Goal: Transaction & Acquisition: Purchase product/service

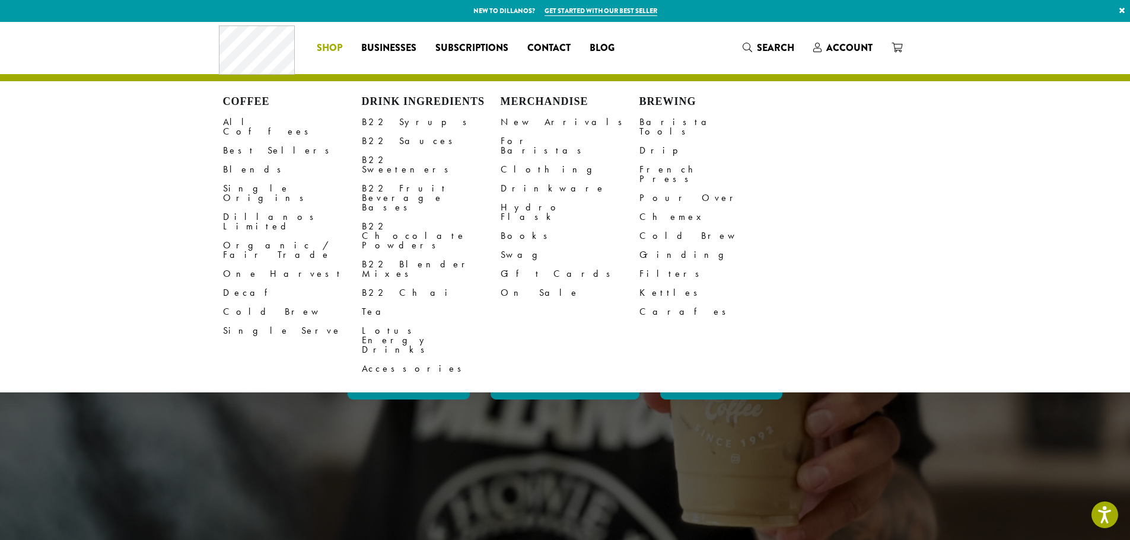
click at [330, 41] on span "Shop" at bounding box center [330, 48] width 26 height 15
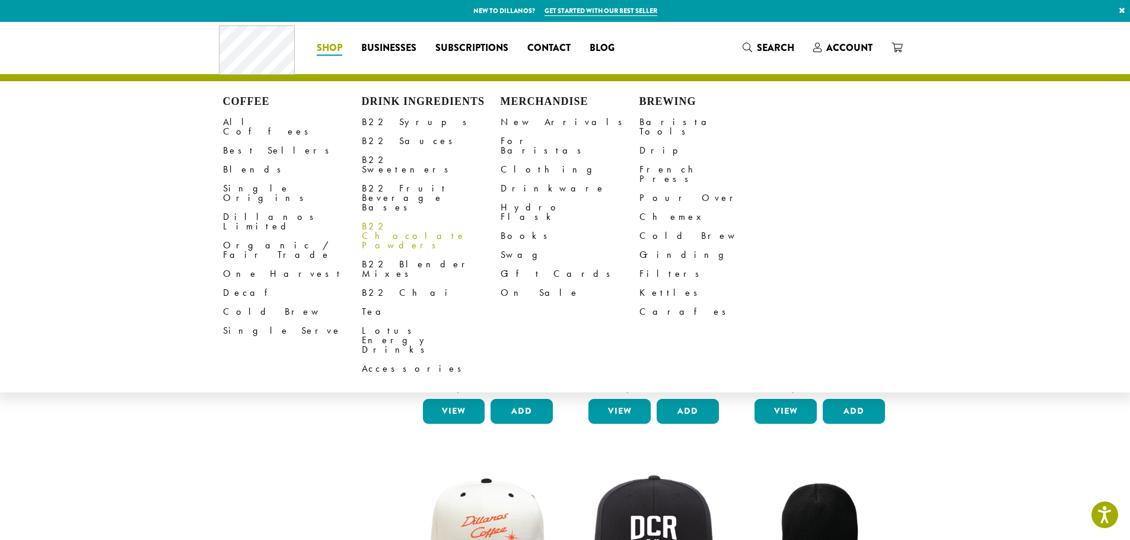
click at [403, 217] on link "B22 Chocolate Powders" at bounding box center [431, 236] width 139 height 38
